Goal: Task Accomplishment & Management: Manage account settings

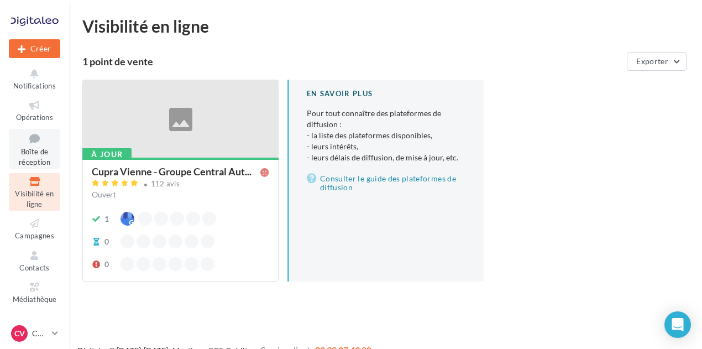
click at [34, 150] on span "Boîte de réception" at bounding box center [35, 156] width 32 height 19
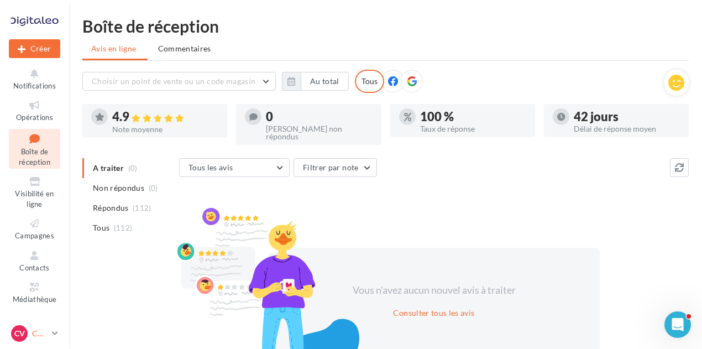
click at [50, 331] on link "CV CUPRA Vienne cupra_vienne" at bounding box center [34, 333] width 51 height 21
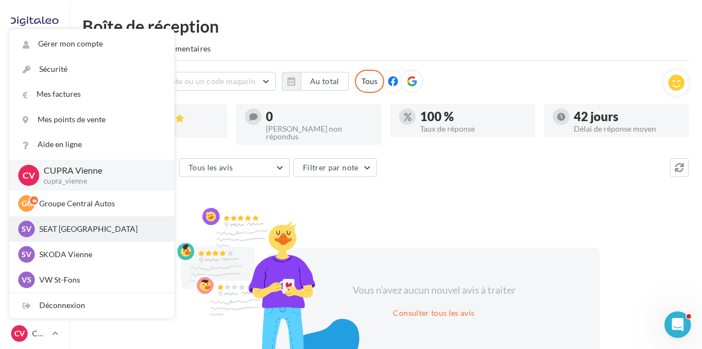
click at [75, 235] on div "SV SEAT [GEOGRAPHIC_DATA] SEAT-[GEOGRAPHIC_DATA]" at bounding box center [91, 229] width 147 height 17
